Goal: Task Accomplishment & Management: Complete application form

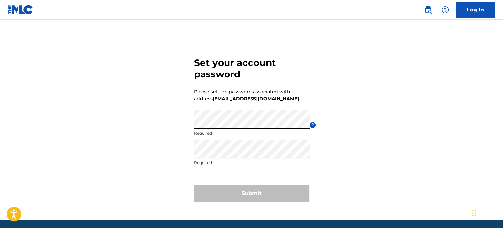
click at [195, 134] on div "Password Required" at bounding box center [252, 125] width 116 height 30
click at [246, 159] on div "Re enter password Required" at bounding box center [252, 155] width 116 height 30
click at [248, 165] on p "Required" at bounding box center [252, 163] width 116 height 6
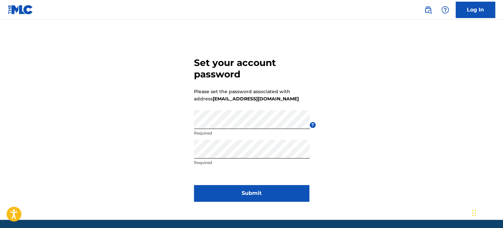
click at [236, 191] on button "Submit" at bounding box center [251, 193] width 115 height 16
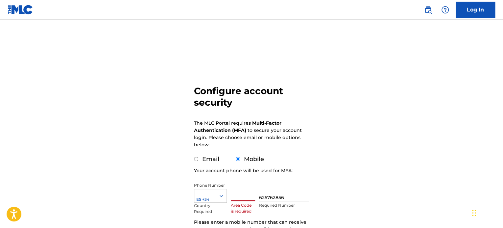
click at [244, 195] on input "text" at bounding box center [243, 192] width 24 height 19
click at [350, 187] on div "Configure account security The MLC Portal requires Multi-Factor Authentication …" at bounding box center [251, 160] width 460 height 248
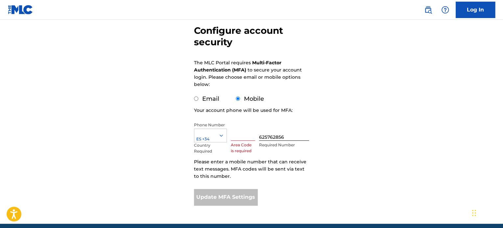
scroll to position [60, 0]
click at [237, 133] on input "text" at bounding box center [243, 131] width 24 height 19
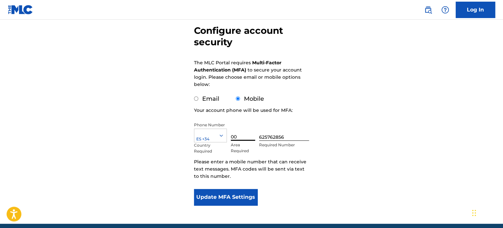
type input "0"
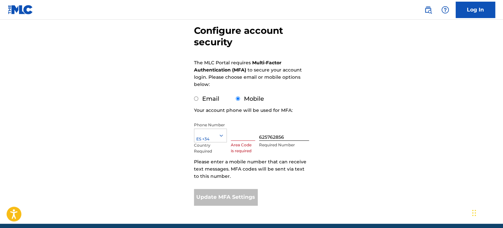
click at [281, 188] on form "Configure account security The MLC Portal requires Multi-Factor Authentication …" at bounding box center [251, 100] width 115 height 248
click at [216, 100] on label "Email" at bounding box center [210, 98] width 17 height 7
click at [198, 100] on input "Email" at bounding box center [196, 99] width 4 height 4
radio input "true"
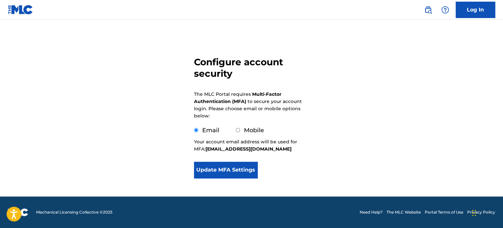
scroll to position [29, 0]
click at [218, 172] on button "Update MFA Settings" at bounding box center [225, 170] width 63 height 16
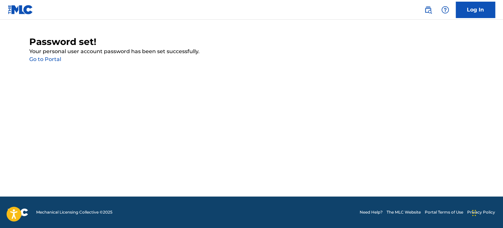
click at [50, 61] on link "Go to Portal" at bounding box center [45, 59] width 32 height 6
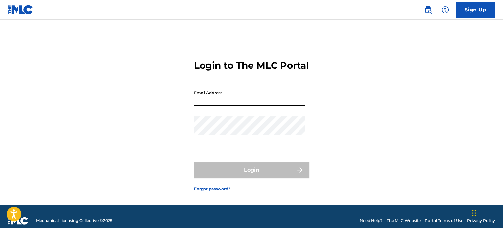
click at [204, 106] on input "Email Address" at bounding box center [249, 96] width 111 height 19
type input "[EMAIL_ADDRESS][DOMAIN_NAME]"
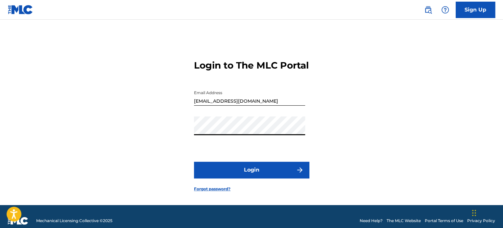
click at [194, 162] on button "Login" at bounding box center [251, 170] width 115 height 16
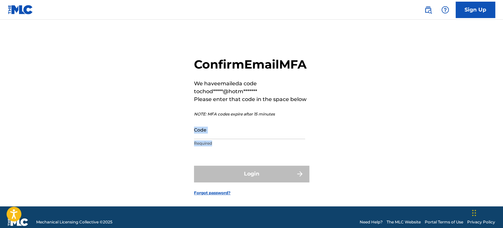
drag, startPoint x: 216, startPoint y: 156, endPoint x: 213, endPoint y: 152, distance: 4.5
click at [213, 150] on div "Code Required" at bounding box center [249, 136] width 111 height 30
click at [213, 139] on input "Code" at bounding box center [249, 130] width 111 height 19
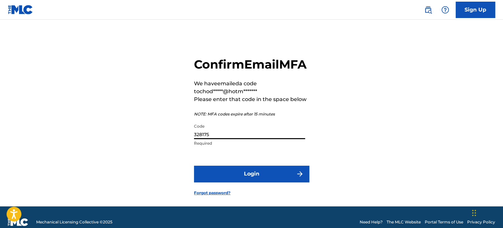
type input "328175"
click at [194, 166] on button "Login" at bounding box center [251, 174] width 115 height 16
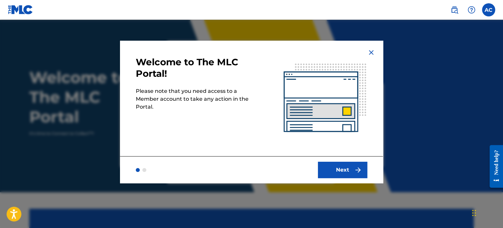
click at [338, 173] on button "Next" at bounding box center [342, 170] width 49 height 16
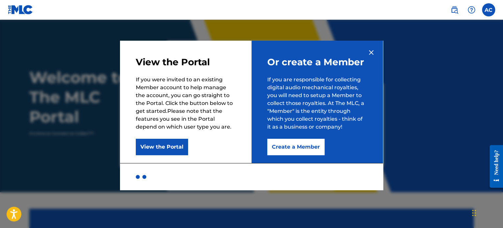
click at [304, 152] on button "Create a Member" at bounding box center [295, 147] width 57 height 16
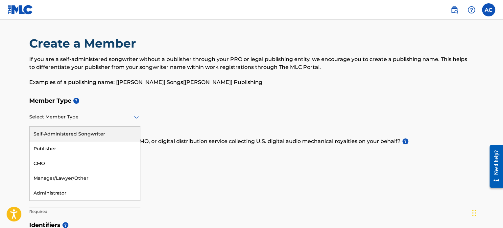
click at [84, 122] on div "Select Member Type" at bounding box center [84, 117] width 111 height 19
click at [91, 135] on div "Self-Administered Songwriter" at bounding box center [85, 134] width 110 height 15
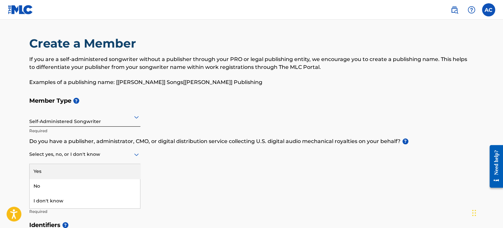
click at [119, 156] on div at bounding box center [84, 155] width 111 height 8
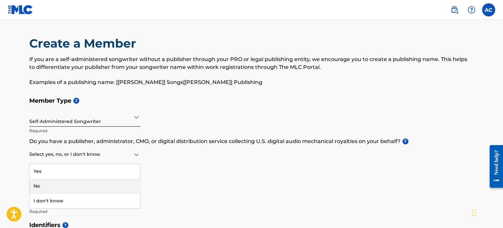
click at [107, 184] on div "No" at bounding box center [85, 186] width 110 height 15
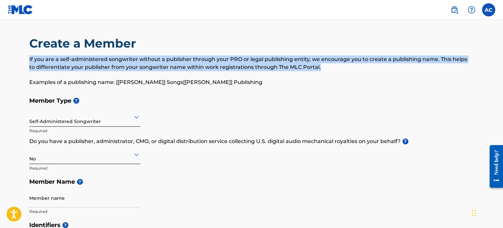
drag, startPoint x: 502, startPoint y: 51, endPoint x: 504, endPoint y: 69, distance: 18.2
click at [502, 69] on html "Accessibility Screen-Reader Guide, Feedback, and Issue Reporting | New window C…" at bounding box center [251, 114] width 503 height 228
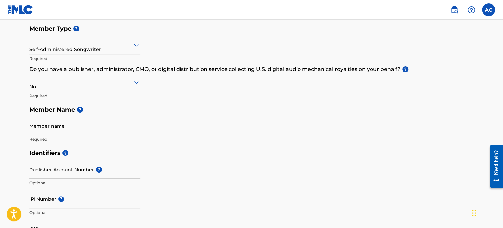
scroll to position [75, 0]
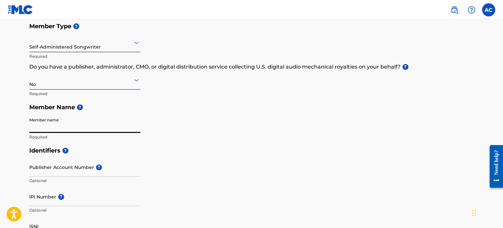
click at [74, 125] on input "Member name" at bounding box center [84, 123] width 111 height 19
type input "[PERSON_NAME]"
type input "[STREET_ADDRESS]"
type input "1.2"
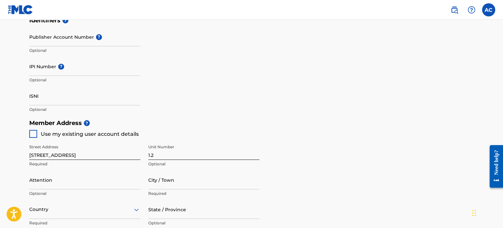
scroll to position [206, 0]
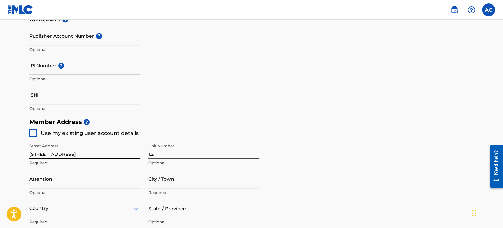
click at [108, 154] on input "[STREET_ADDRESS]" at bounding box center [84, 149] width 111 height 19
type input "Mallorca 636"
click at [172, 151] on input "1.2" at bounding box center [203, 149] width 111 height 19
type input "1.3"
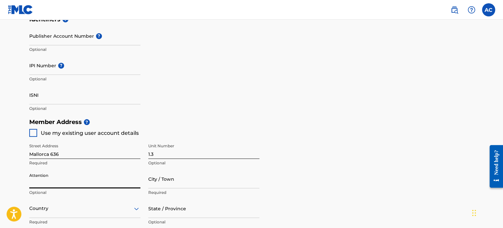
click at [97, 186] on input "Attention" at bounding box center [84, 179] width 111 height 19
click at [212, 186] on input "City / Town" at bounding box center [203, 179] width 111 height 19
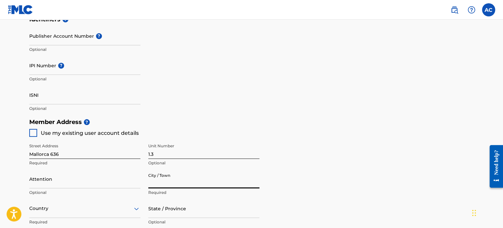
type input "[GEOGRAPHIC_DATA]"
type input "[PERSON_NAME]"
type input "[GEOGRAPHIC_DATA]"
type input "08026"
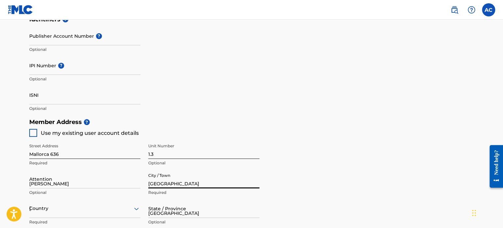
type input "625"
type input "762856"
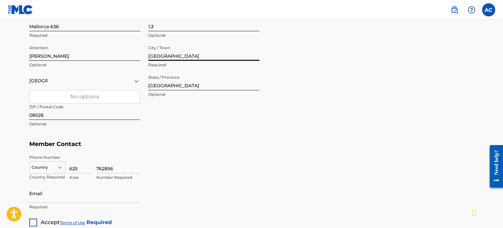
scroll to position [373, 0]
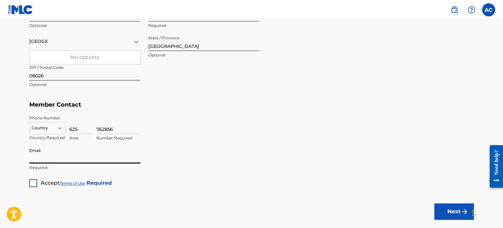
click at [118, 161] on input "Email" at bounding box center [84, 154] width 111 height 19
type input "[EMAIL_ADDRESS][DOMAIN_NAME]"
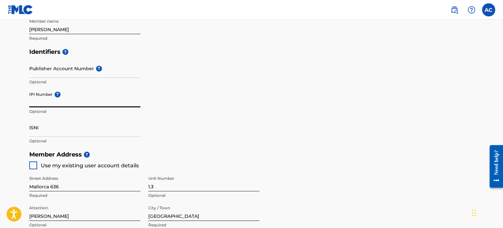
click at [54, 103] on input "IPI Number ?" at bounding box center [84, 98] width 111 height 19
paste input "847759773"
type input "847759773"
click at [227, 115] on div "Identifiers ? Publisher Account Number ? Optional IPI Number ? 847759773 Option…" at bounding box center [251, 96] width 444 height 103
drag, startPoint x: 501, startPoint y: 96, endPoint x: 502, endPoint y: 64, distance: 31.9
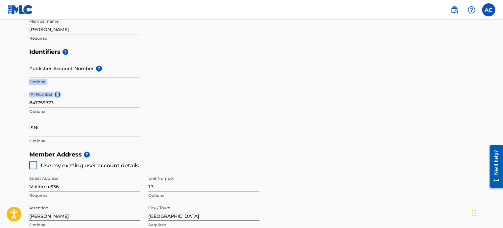
click at [502, 64] on main "Create a Member If you are a self-administered songwriter without a publisher t…" at bounding box center [251, 141] width 503 height 590
click at [487, 64] on main "Create a Member If you are a self-administered songwriter without a publisher t…" at bounding box center [251, 141] width 503 height 590
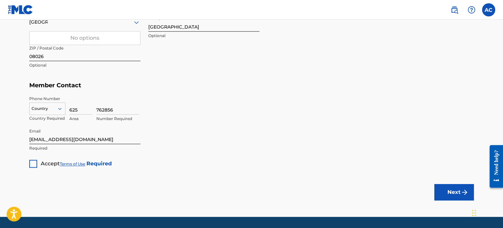
scroll to position [395, 0]
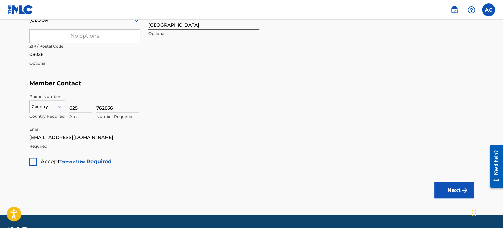
click at [31, 160] on div at bounding box center [33, 162] width 8 height 8
click at [445, 185] on button "Next" at bounding box center [453, 190] width 39 height 16
click at [445, 194] on button "Next" at bounding box center [453, 190] width 39 height 16
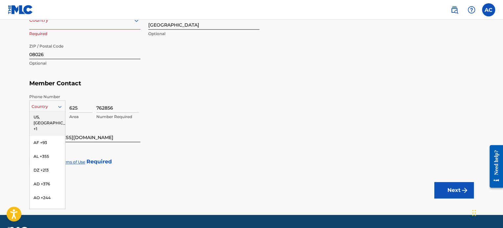
click at [61, 105] on icon at bounding box center [60, 107] width 6 height 6
type input "34"
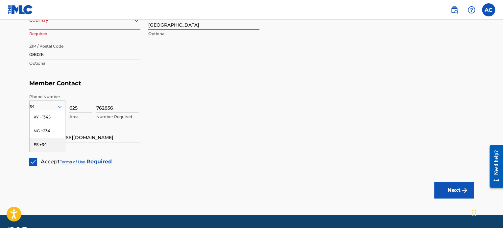
click at [38, 143] on div "ES +34" at bounding box center [47, 145] width 35 height 14
click at [445, 192] on button "Next" at bounding box center [453, 190] width 39 height 16
click at [444, 194] on button "Next" at bounding box center [453, 190] width 39 height 16
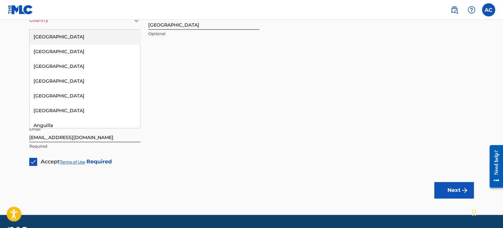
click at [96, 24] on div "Country" at bounding box center [84, 20] width 111 height 19
type input "sp"
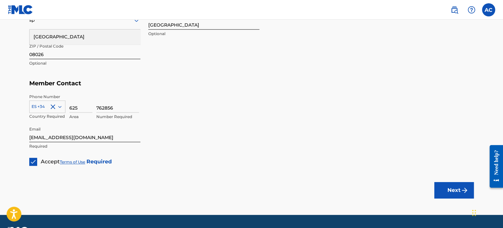
click at [79, 38] on div "[GEOGRAPHIC_DATA]" at bounding box center [85, 37] width 110 height 15
click at [459, 188] on button "Next" at bounding box center [453, 190] width 39 height 16
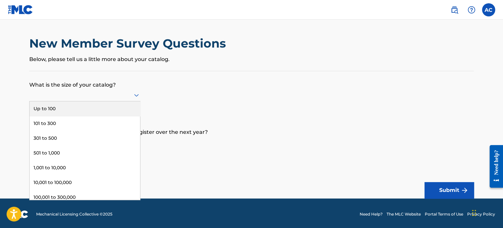
click at [124, 95] on div at bounding box center [84, 95] width 111 height 8
click at [105, 106] on div "Up to 100" at bounding box center [85, 109] width 110 height 15
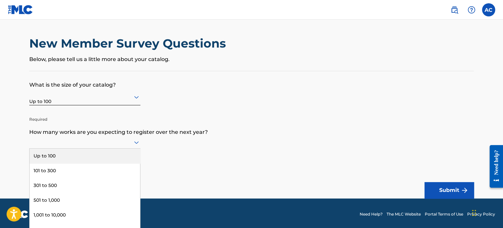
scroll to position [2, 0]
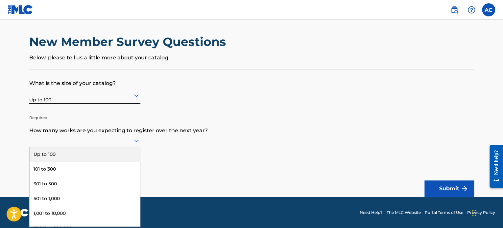
click at [113, 144] on div at bounding box center [84, 141] width 111 height 8
click at [107, 152] on div "Up to 100" at bounding box center [85, 154] width 110 height 15
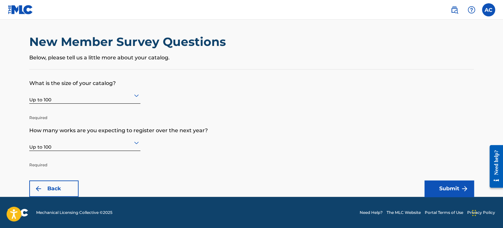
click at [455, 189] on button "Submit" at bounding box center [448, 189] width 49 height 16
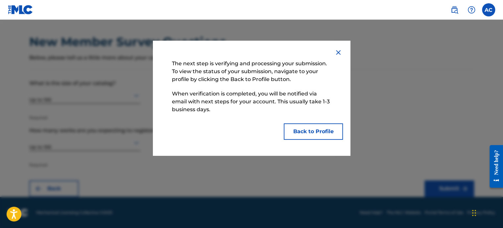
click at [316, 133] on button "Back to Profile" at bounding box center [313, 132] width 59 height 16
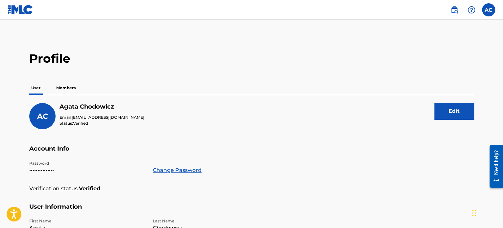
click at [63, 88] on p "Members" at bounding box center [65, 88] width 23 height 14
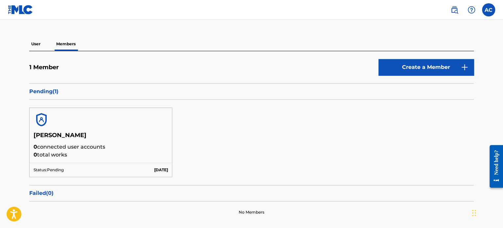
scroll to position [85, 0]
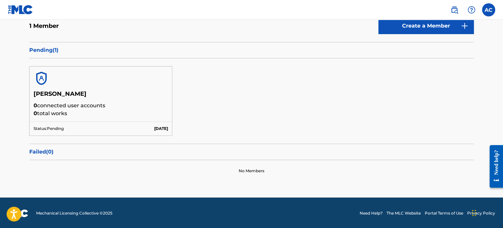
drag, startPoint x: 503, startPoint y: 88, endPoint x: 16, endPoint y: 18, distance: 491.6
